Goal: Complete application form

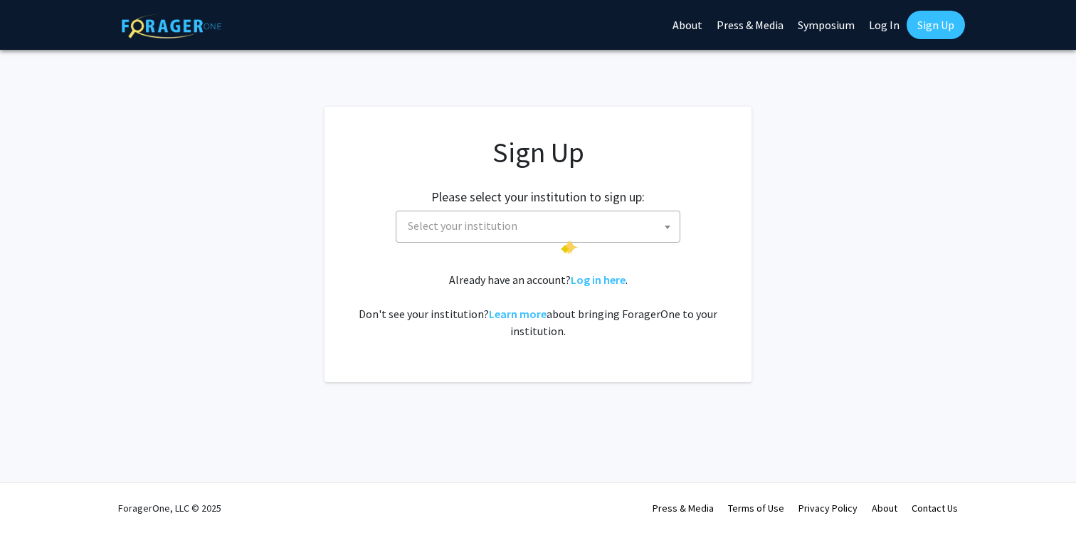
click at [563, 237] on span "Select your institution" at bounding box center [540, 225] width 277 height 29
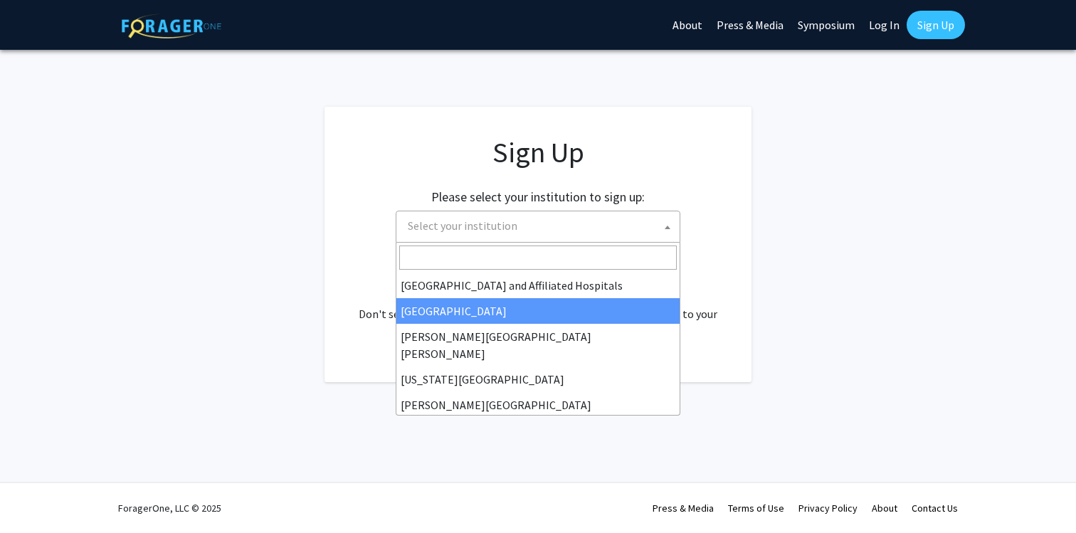
scroll to position [227, 0]
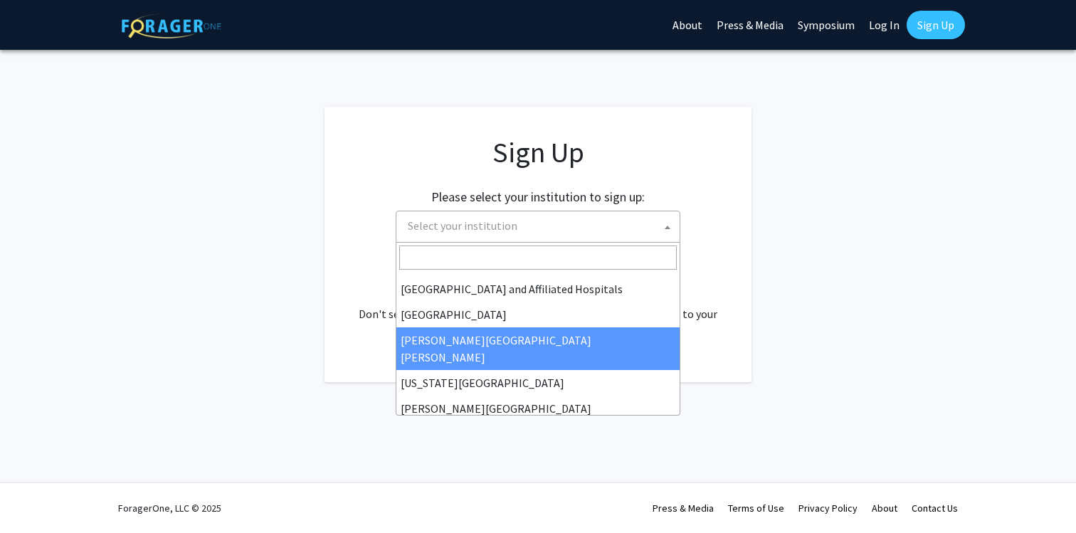
select select "1"
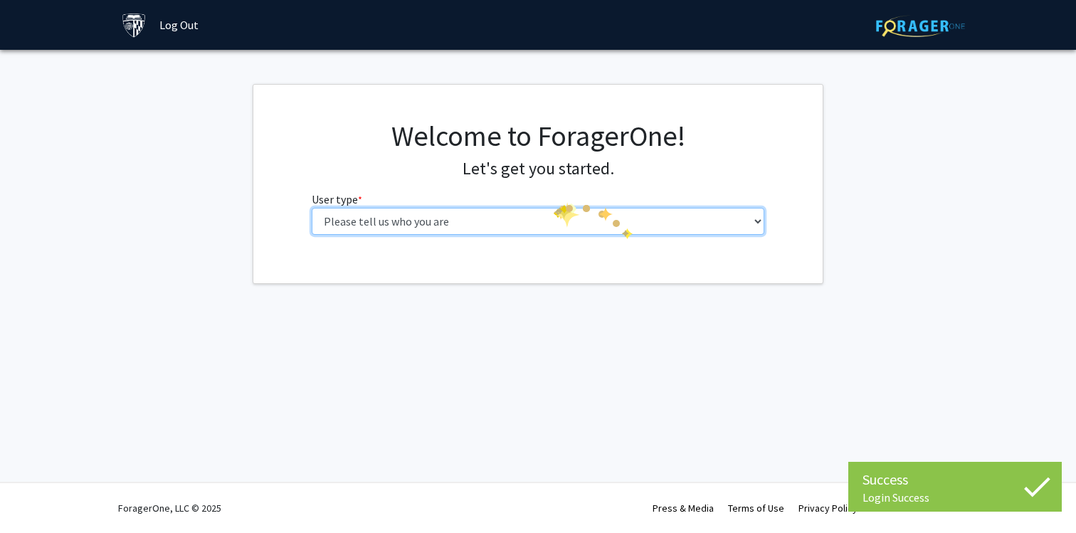
click at [555, 217] on select "Please tell us who you are Undergraduate Student Master's Student Doctoral Cand…" at bounding box center [538, 221] width 453 height 27
select select "2: masters"
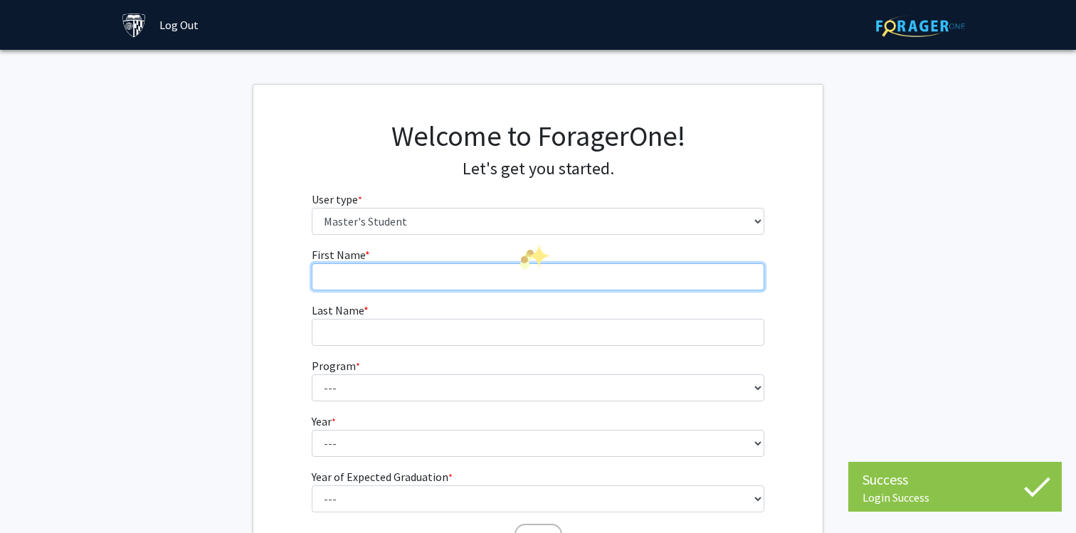
click at [521, 276] on input "First Name * required" at bounding box center [538, 276] width 453 height 27
type input "Thirandie"
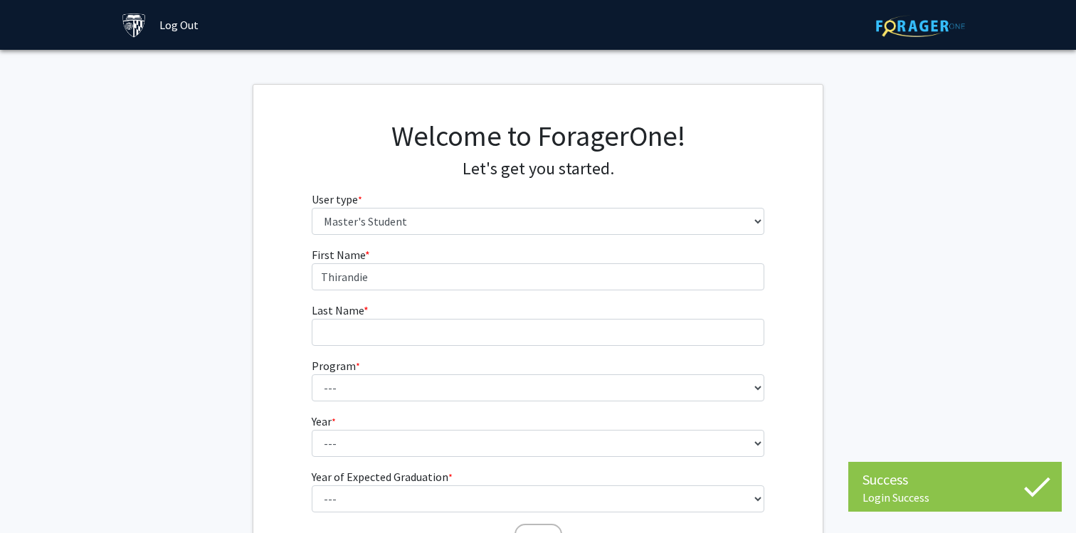
type input "Bambaradeniya"
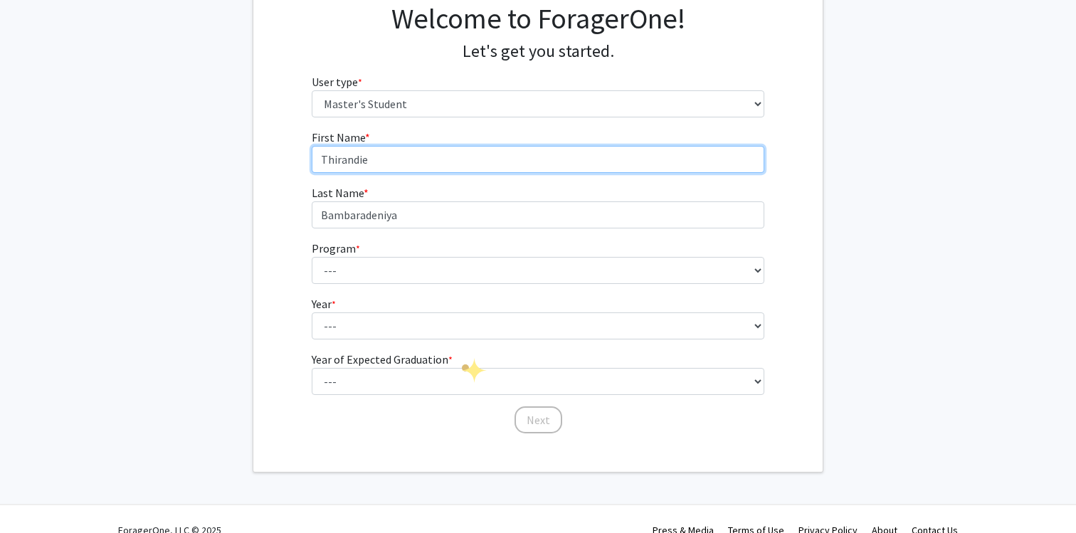
scroll to position [127, 0]
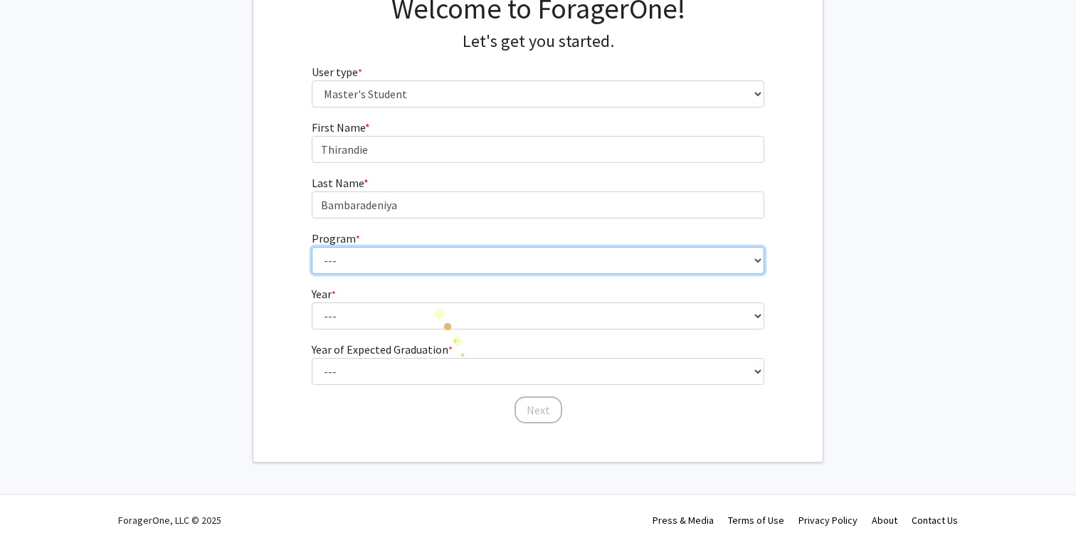
click at [421, 259] on select "--- Anatomy Education Applied and Computational Mathematics Applied Biomedical …" at bounding box center [538, 260] width 453 height 27
select select "56: 45"
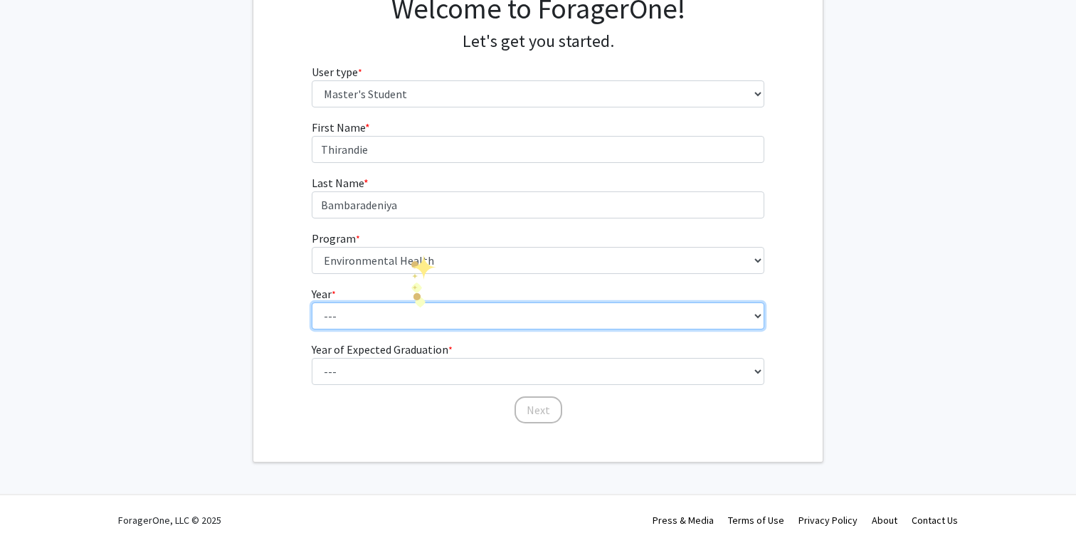
click at [427, 322] on select "--- First Year Second Year" at bounding box center [538, 315] width 453 height 27
select select "2: second_year"
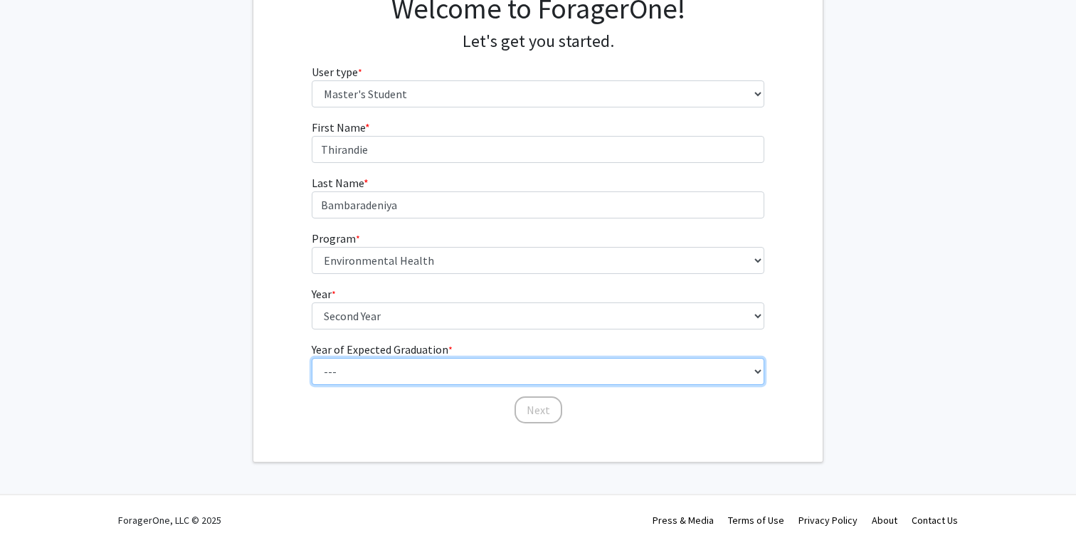
click at [392, 373] on select "--- 2025 2026 2027 2028 2029 2030 2031 2032 2033 2034" at bounding box center [538, 371] width 453 height 27
select select "2: 2026"
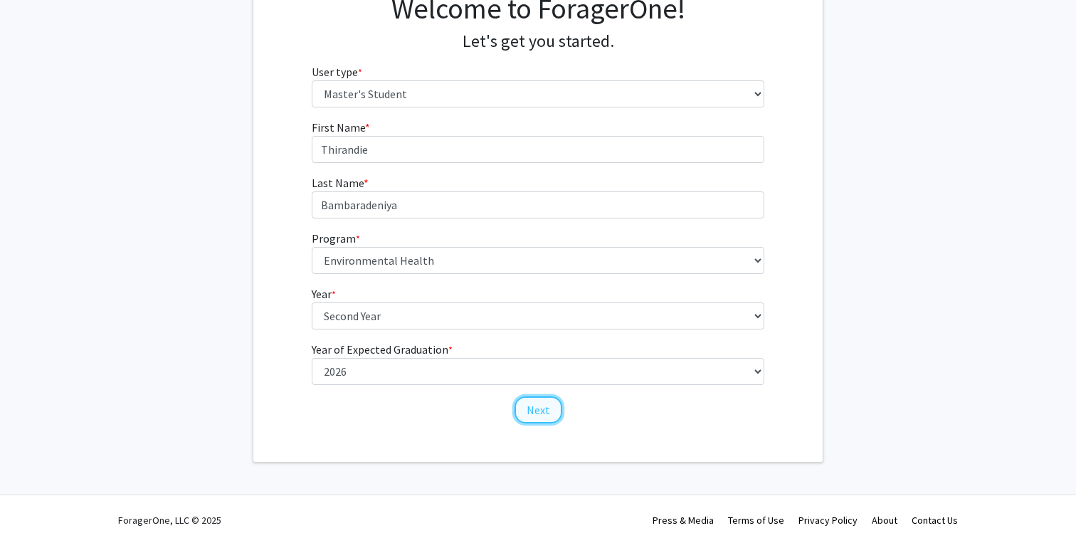
click at [532, 414] on button "Next" at bounding box center [538, 409] width 48 height 27
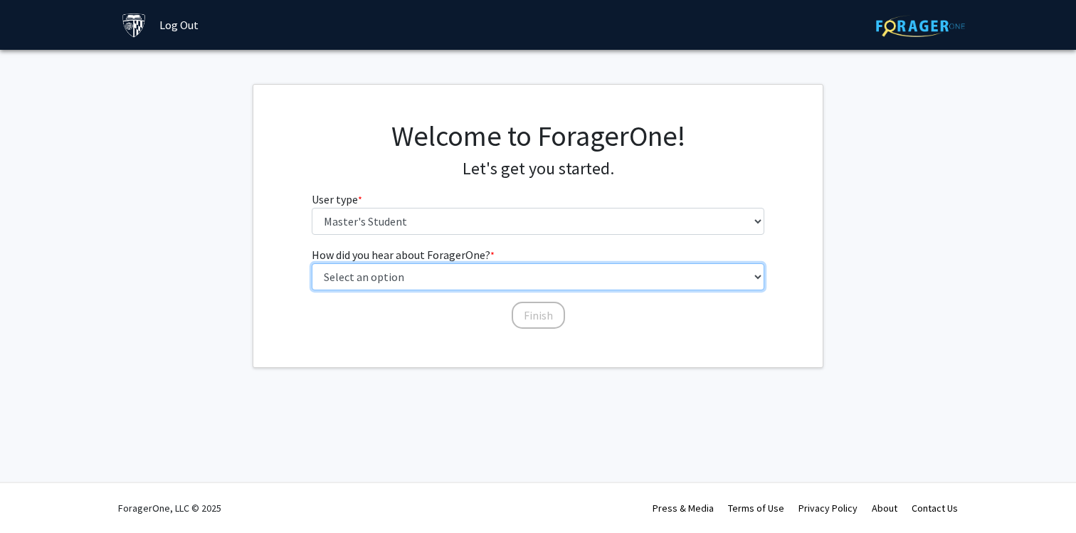
click at [411, 270] on select "Select an option Peer/student recommendation Faculty/staff recommendation Unive…" at bounding box center [538, 276] width 453 height 27
select select "3: university_website"
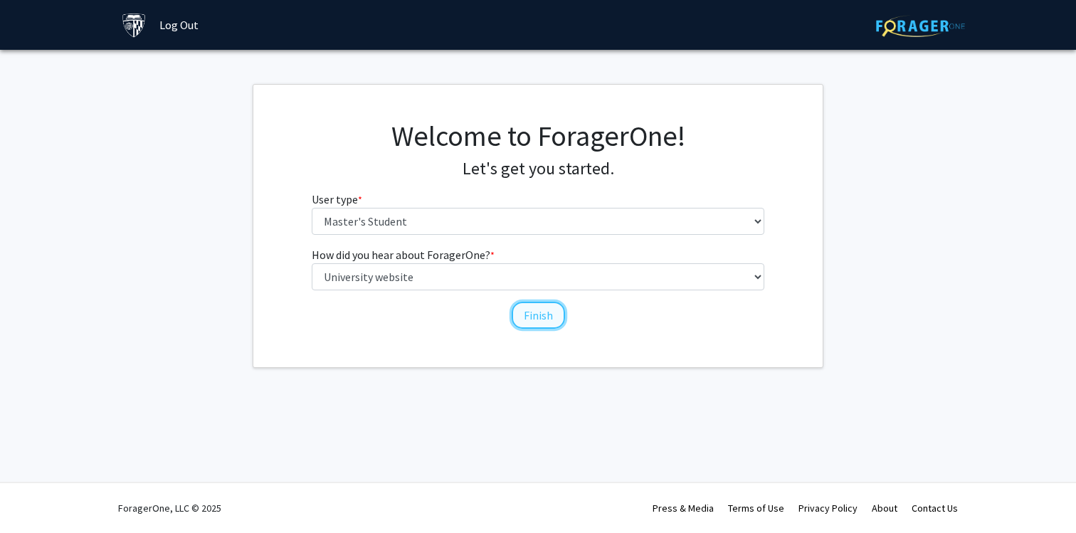
click at [527, 317] on button "Finish" at bounding box center [538, 315] width 53 height 27
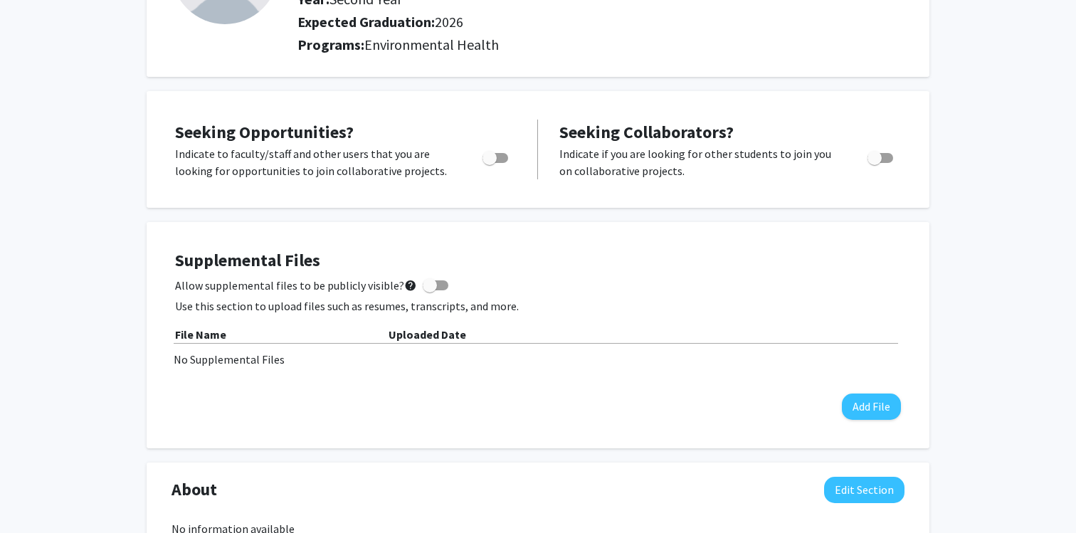
scroll to position [12, 0]
